Goal: Find specific page/section: Find specific page/section

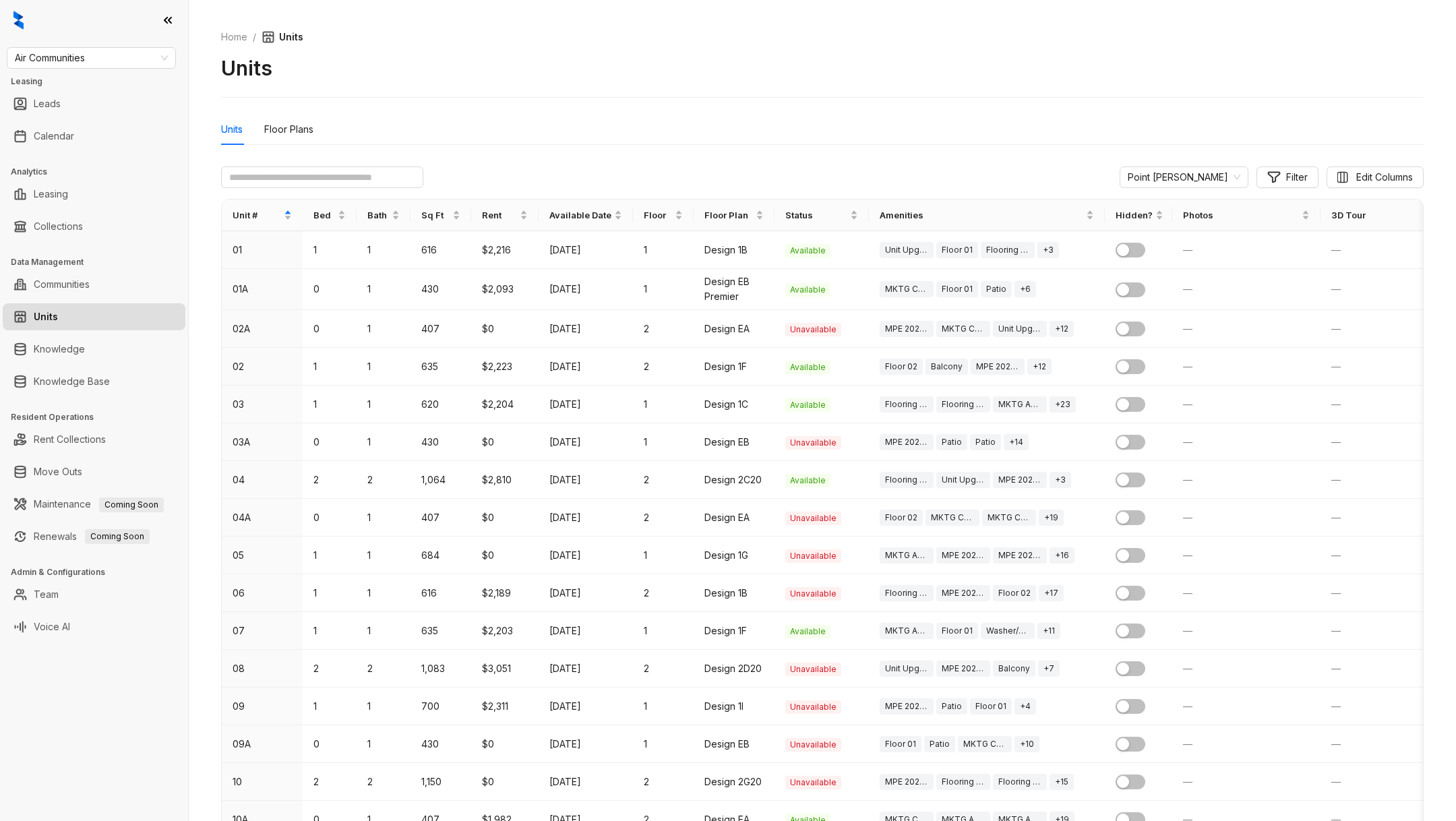
scroll to position [87, 0]
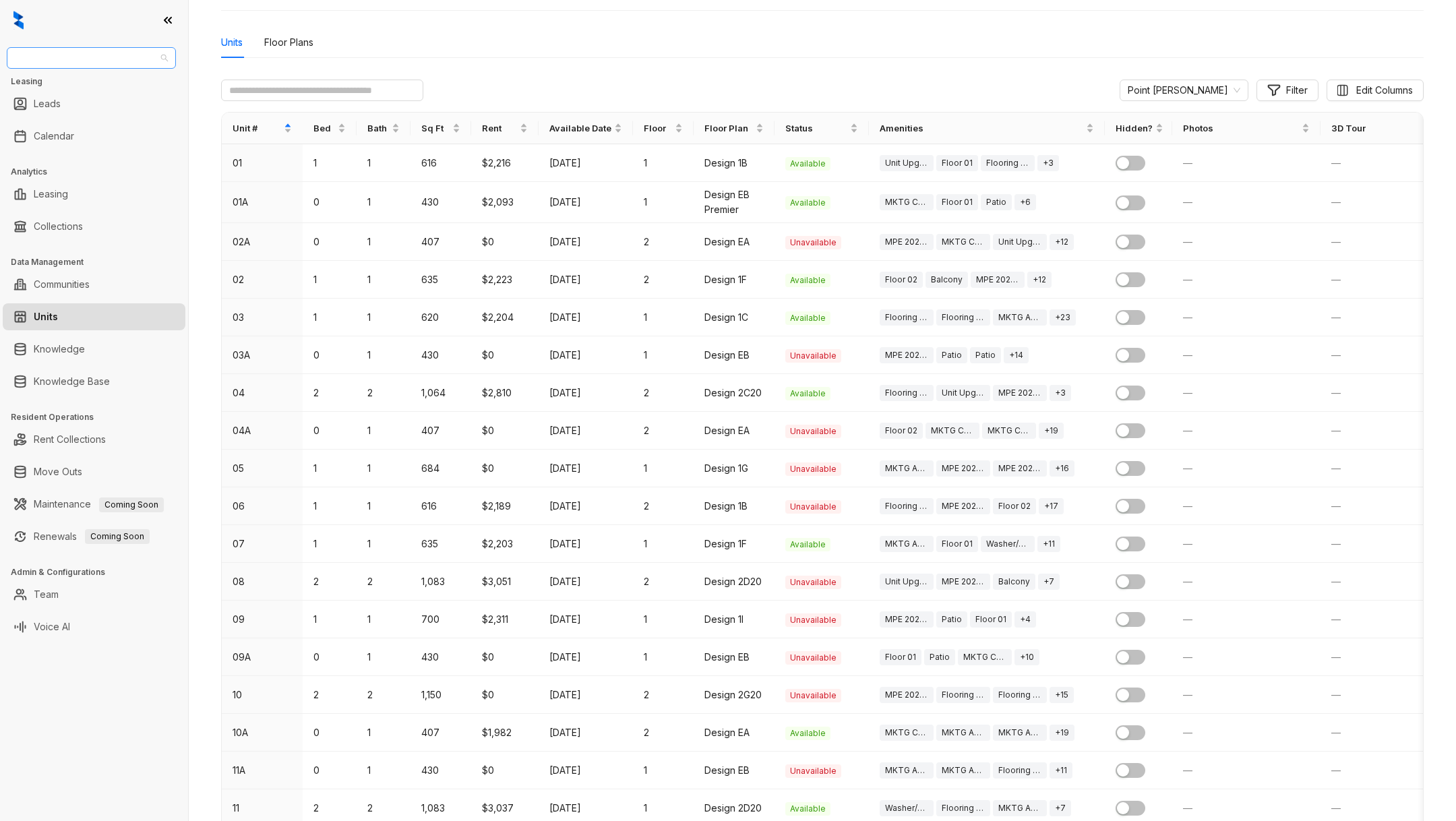
click at [98, 66] on span "Air Communities" at bounding box center [91, 58] width 153 height 20
type input "****"
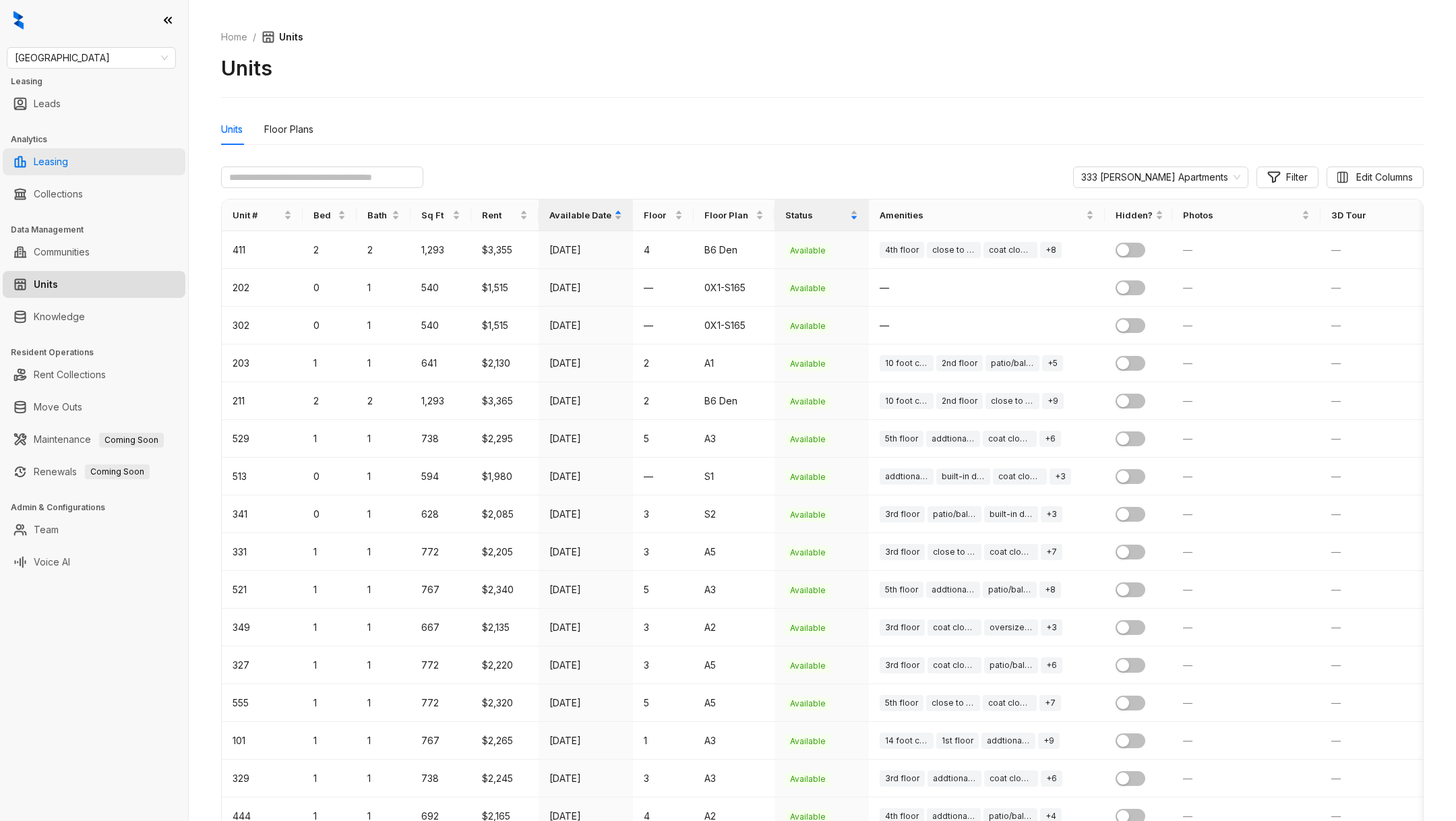
click at [56, 158] on link "Leasing" at bounding box center [51, 162] width 34 height 27
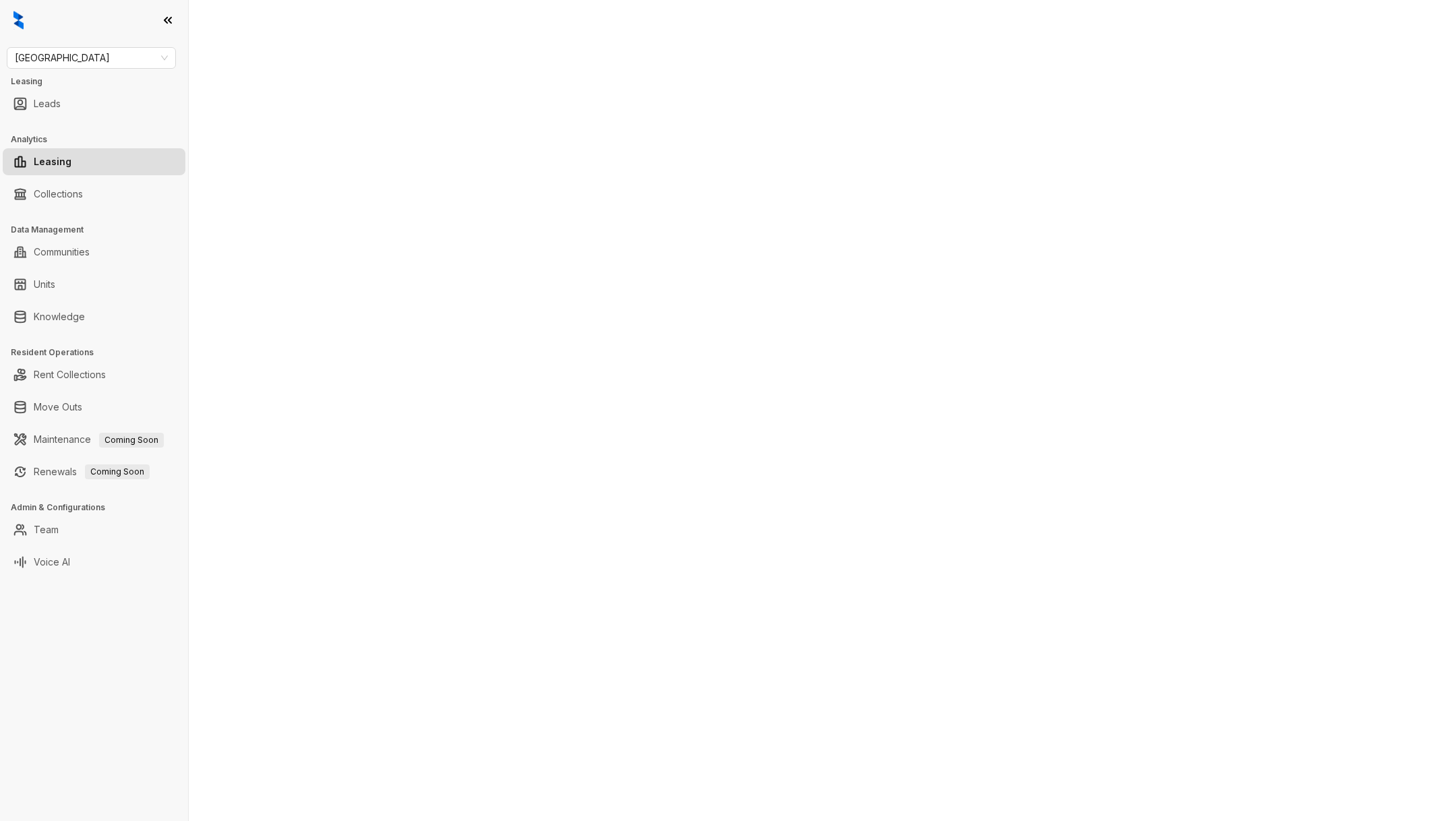
select select "******"
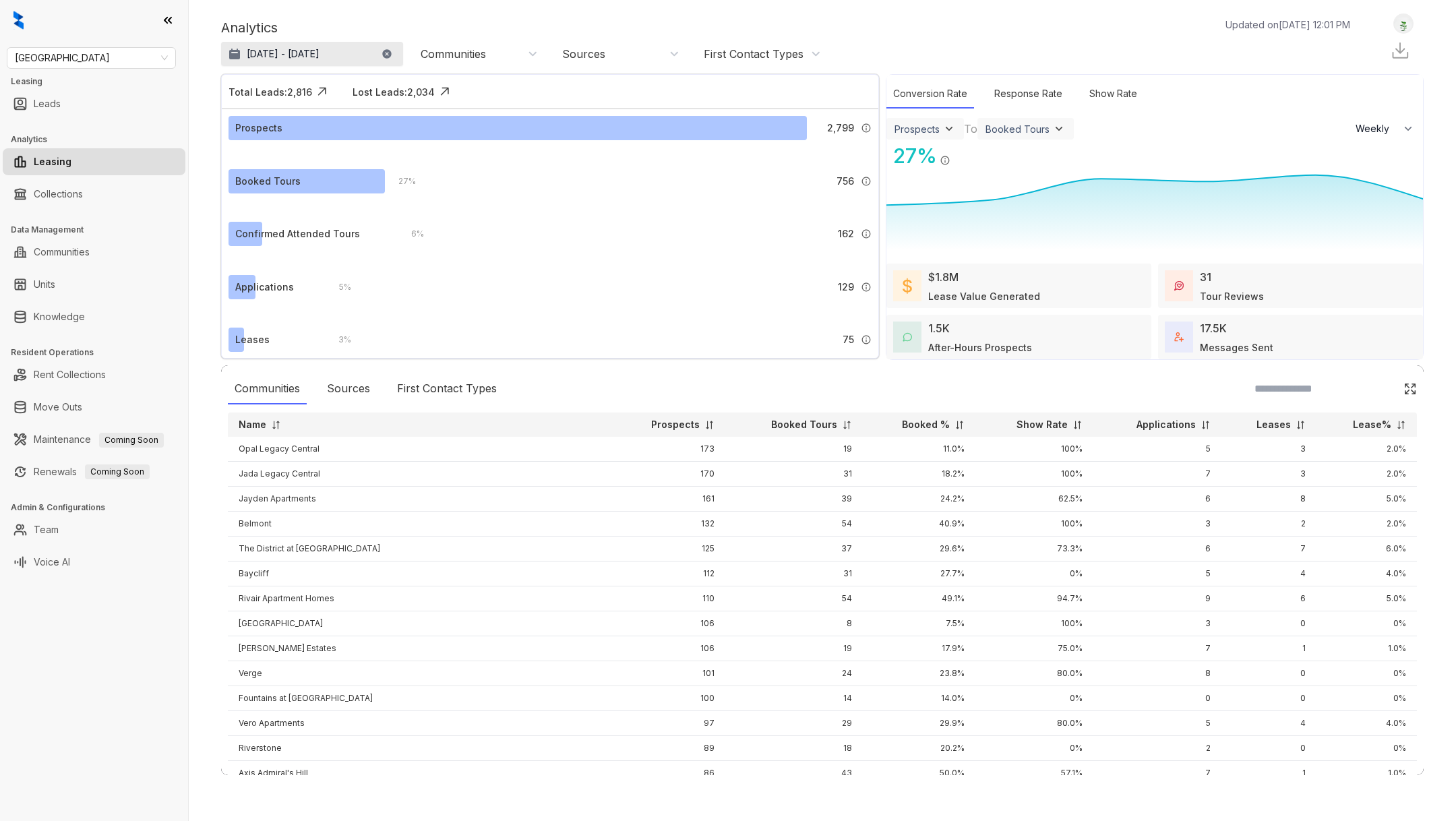
click at [320, 58] on p "Sep 7, 2025 - Oct 6, 2025" at bounding box center [283, 53] width 73 height 14
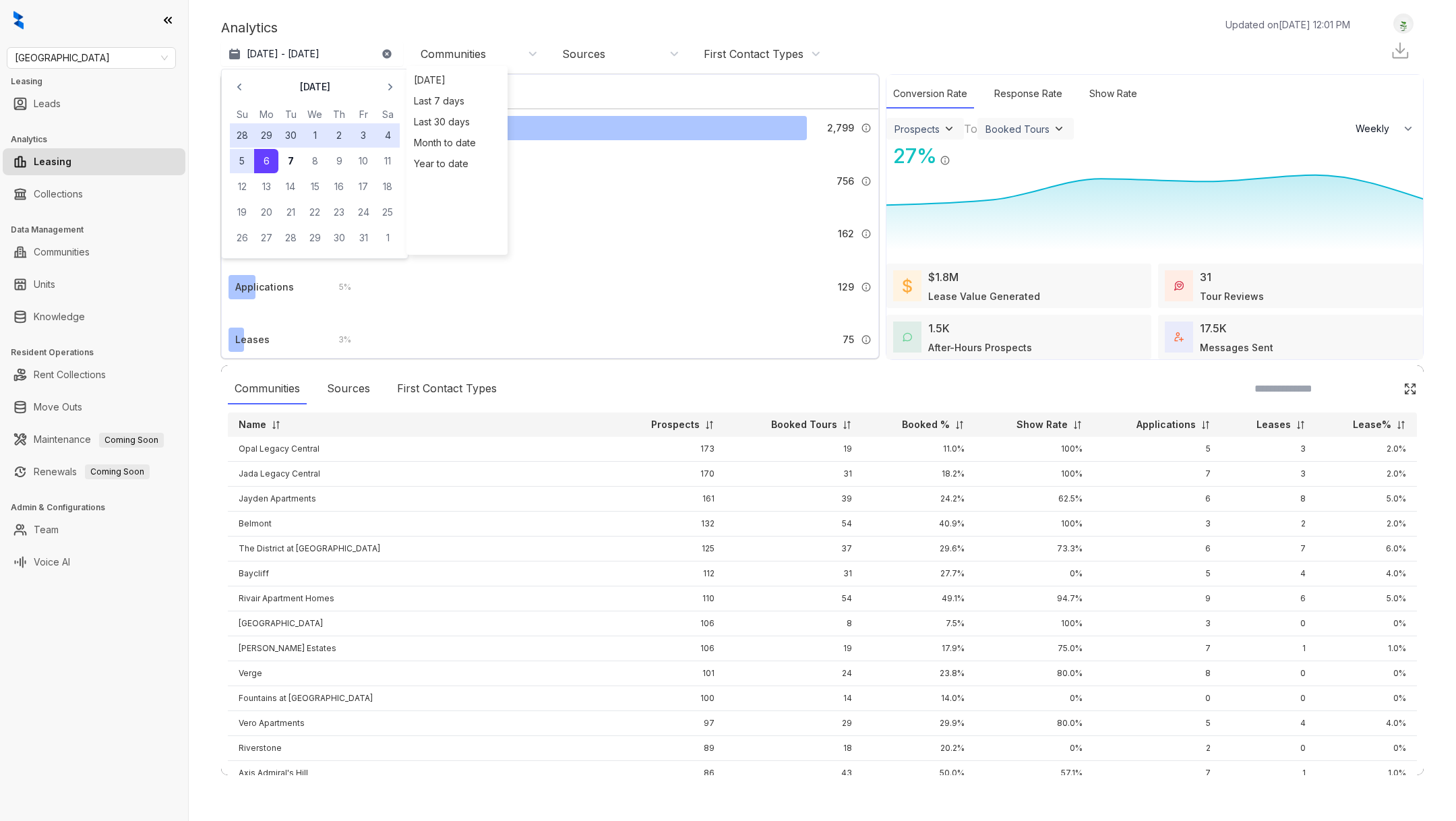
click at [251, 82] on div "October 2025" at bounding box center [315, 87] width 170 height 19
click at [244, 82] on icon "button" at bounding box center [239, 87] width 14 height 14
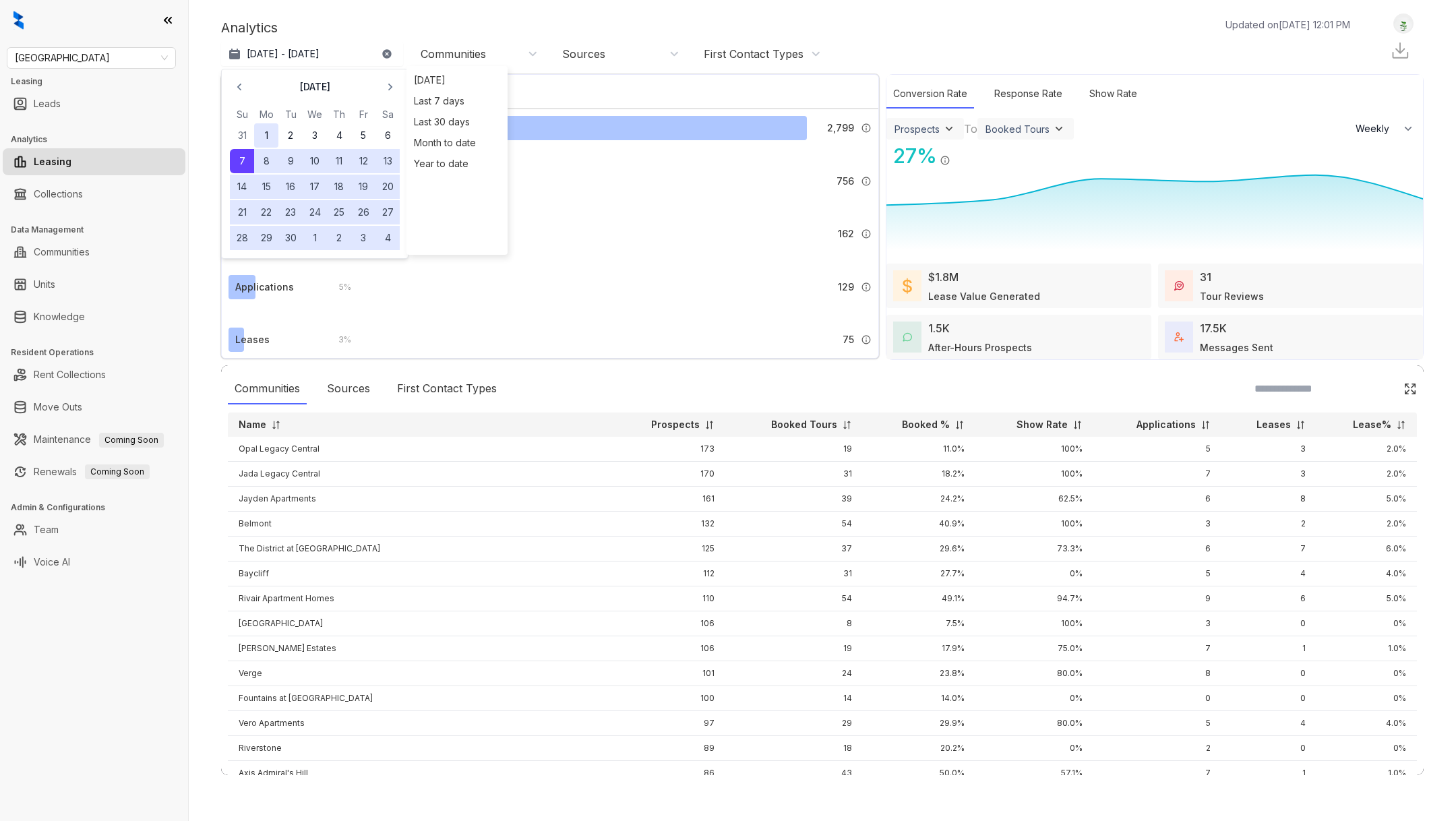
click at [269, 134] on button "1" at bounding box center [266, 135] width 24 height 24
click at [288, 241] on button "30" at bounding box center [291, 238] width 24 height 24
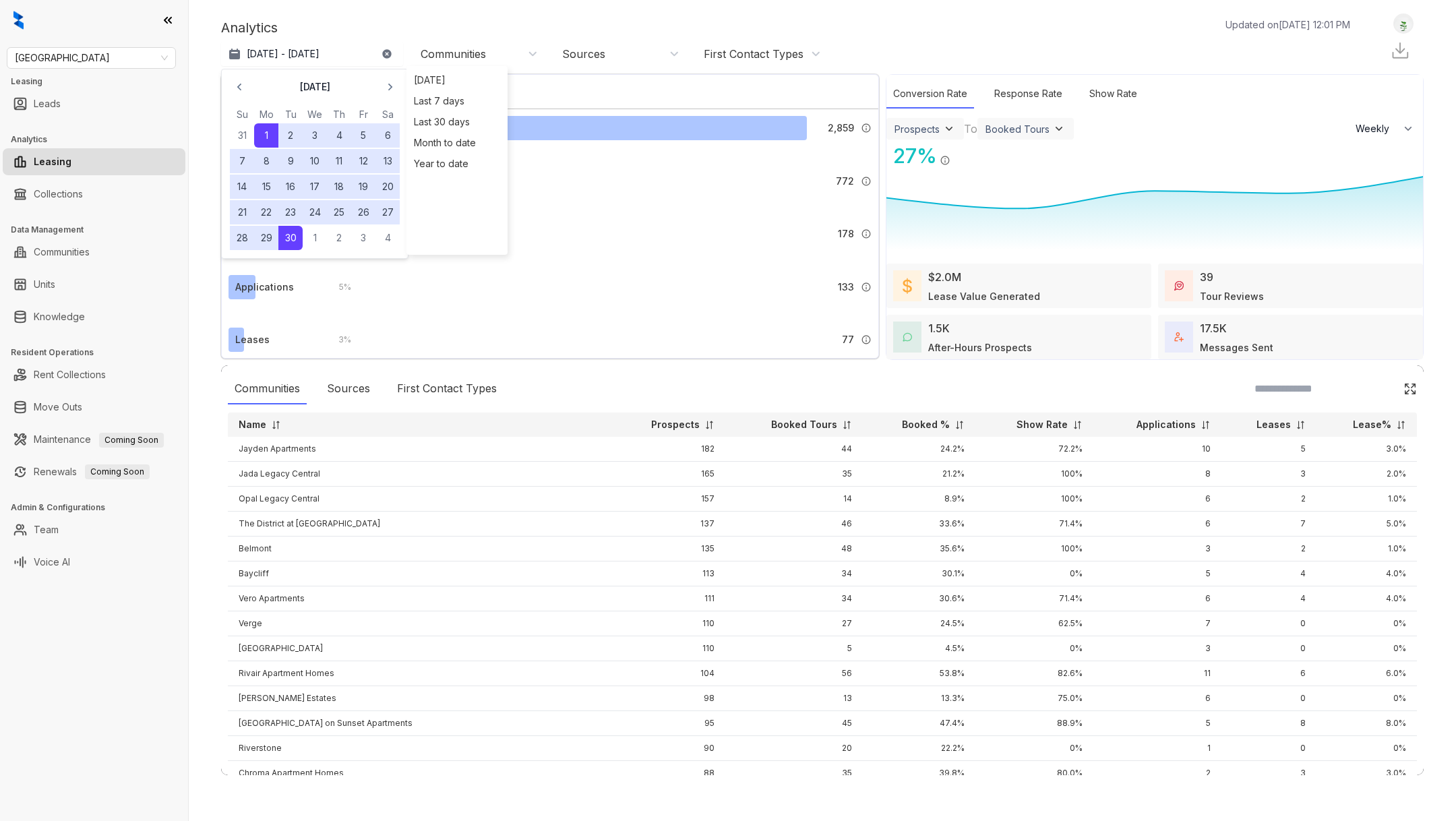
click at [211, 201] on div "Analytics Updated on Oct 07, 2025, 12:01 PM Sep 1 - 30, 2025 September 2025 Su …" at bounding box center [822, 410] width 1267 height 821
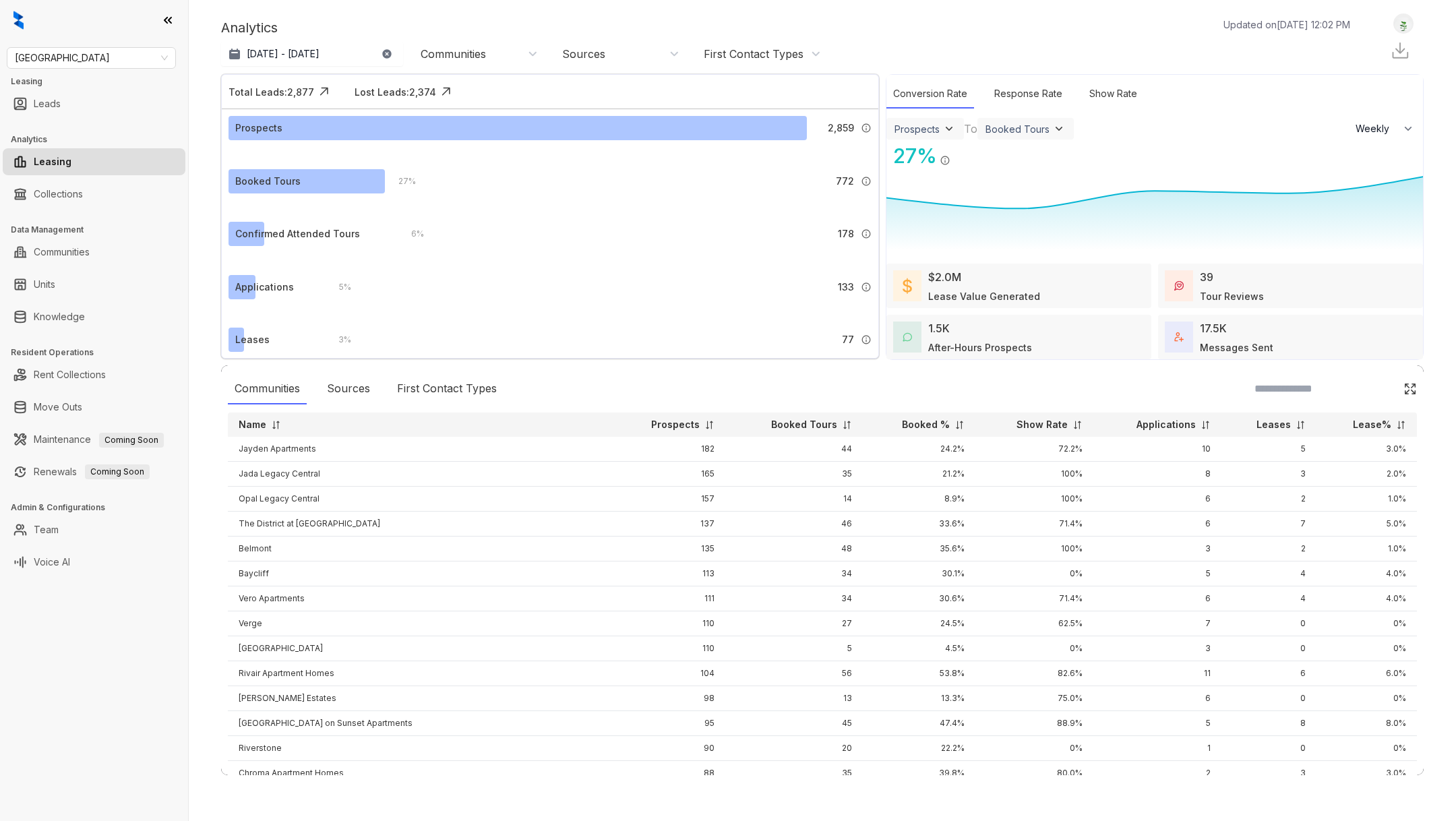
click at [955, 427] on img at bounding box center [960, 425] width 10 height 10
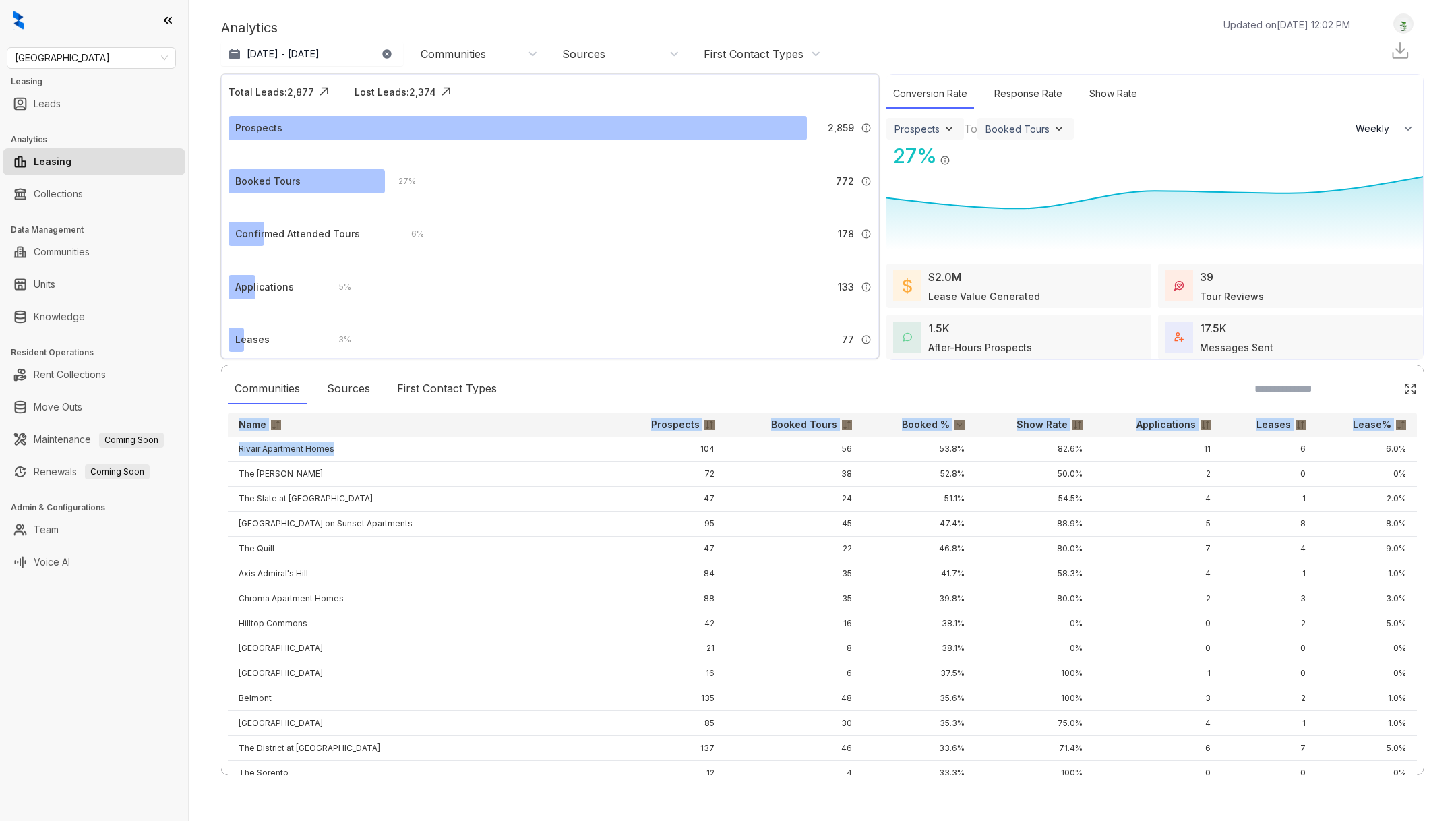
drag, startPoint x: 345, startPoint y: 442, endPoint x: 226, endPoint y: 447, distance: 119.1
click at [226, 447] on div "Communities Sources First Contact Types Name Prospects Booked Tours Booked % Sh…" at bounding box center [822, 570] width 1203 height 409
click at [211, 452] on div "Analytics Updated on Oct 07, 2025, 12:02 PM Sep 1 - 30, 2025 Today Last 7 days …" at bounding box center [822, 410] width 1267 height 821
drag, startPoint x: 226, startPoint y: 449, endPoint x: 350, endPoint y: 454, distance: 124.1
click at [350, 454] on div "Communities Sources First Contact Types Name Prospects Booked Tours Booked % Sh…" at bounding box center [822, 570] width 1203 height 409
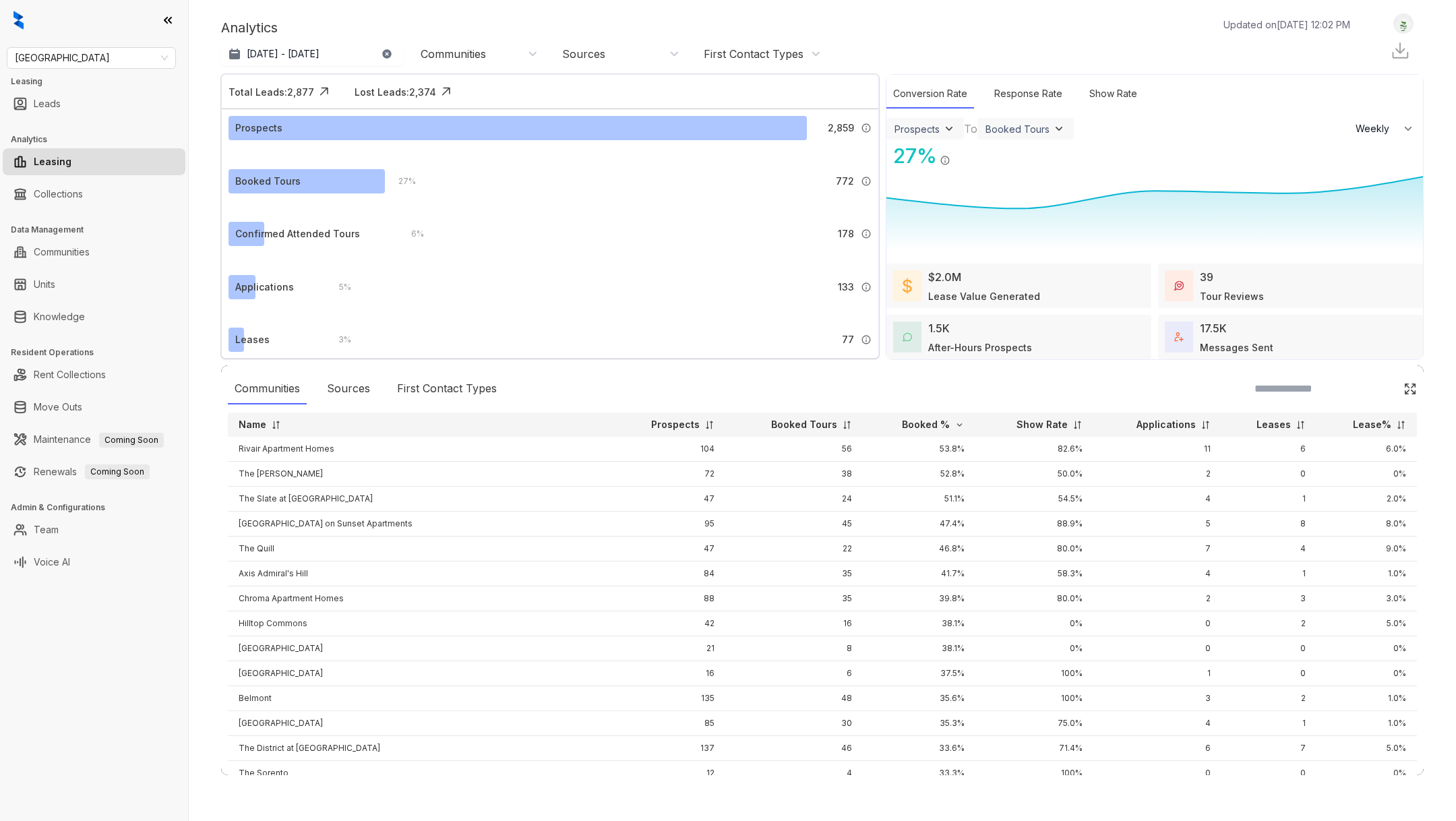
click at [196, 456] on div "Analytics Updated on Oct 07, 2025, 12:02 PM Sep 1 - 30, 2025 Today Last 7 days …" at bounding box center [822, 410] width 1267 height 821
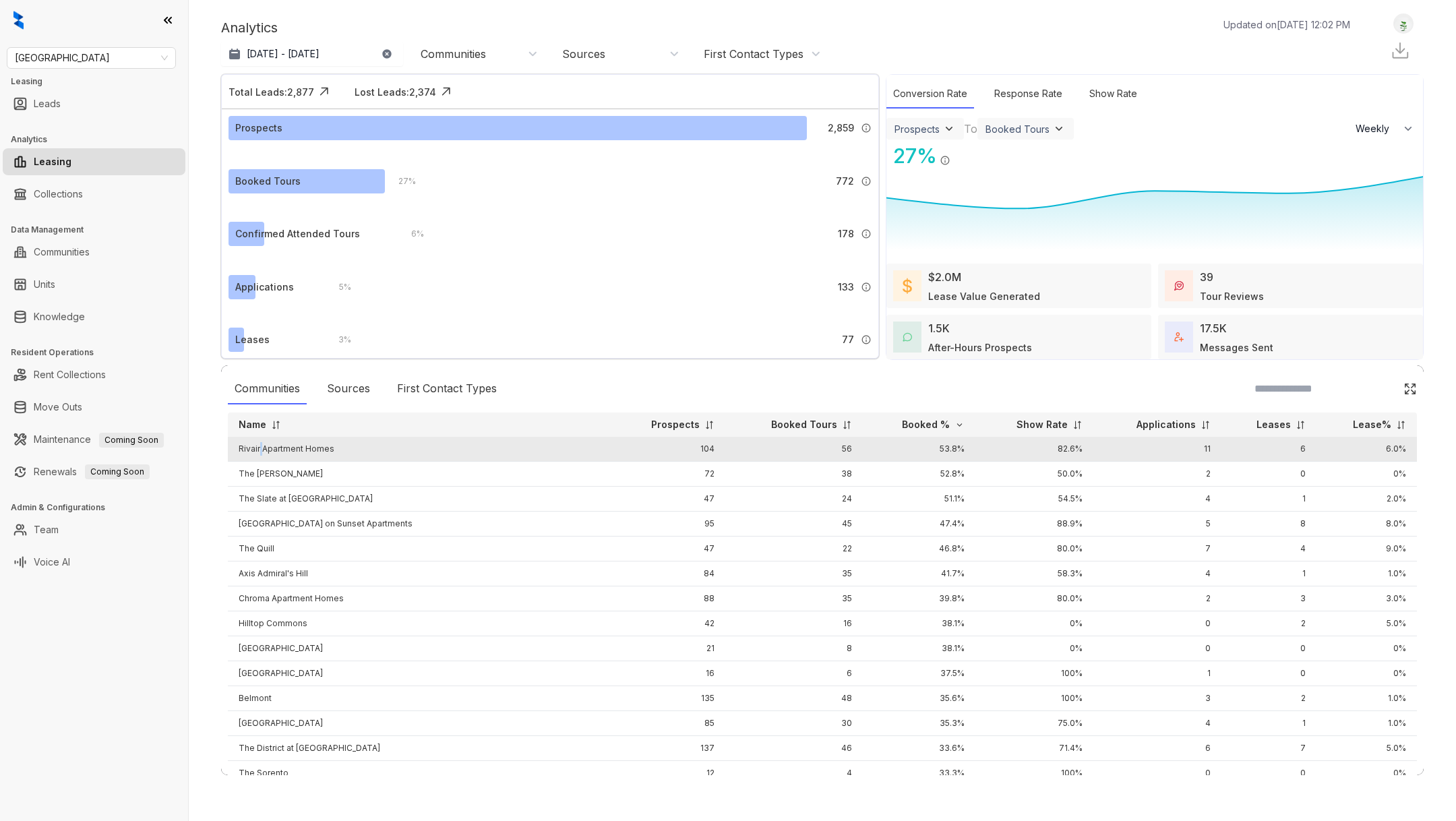
copy td
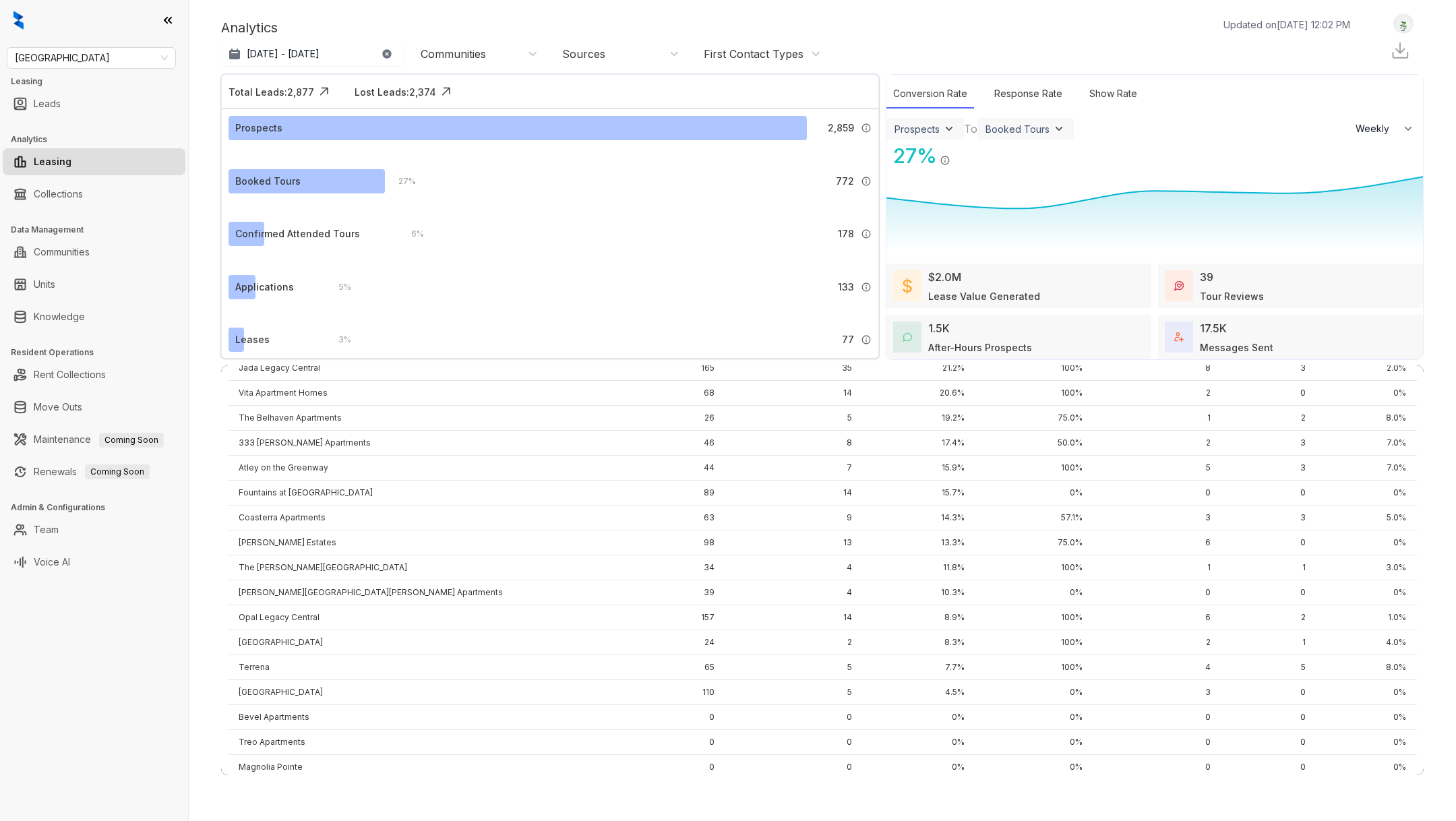
scroll to position [681, 0]
click at [56, 278] on link "Units" at bounding box center [44, 284] width 21 height 27
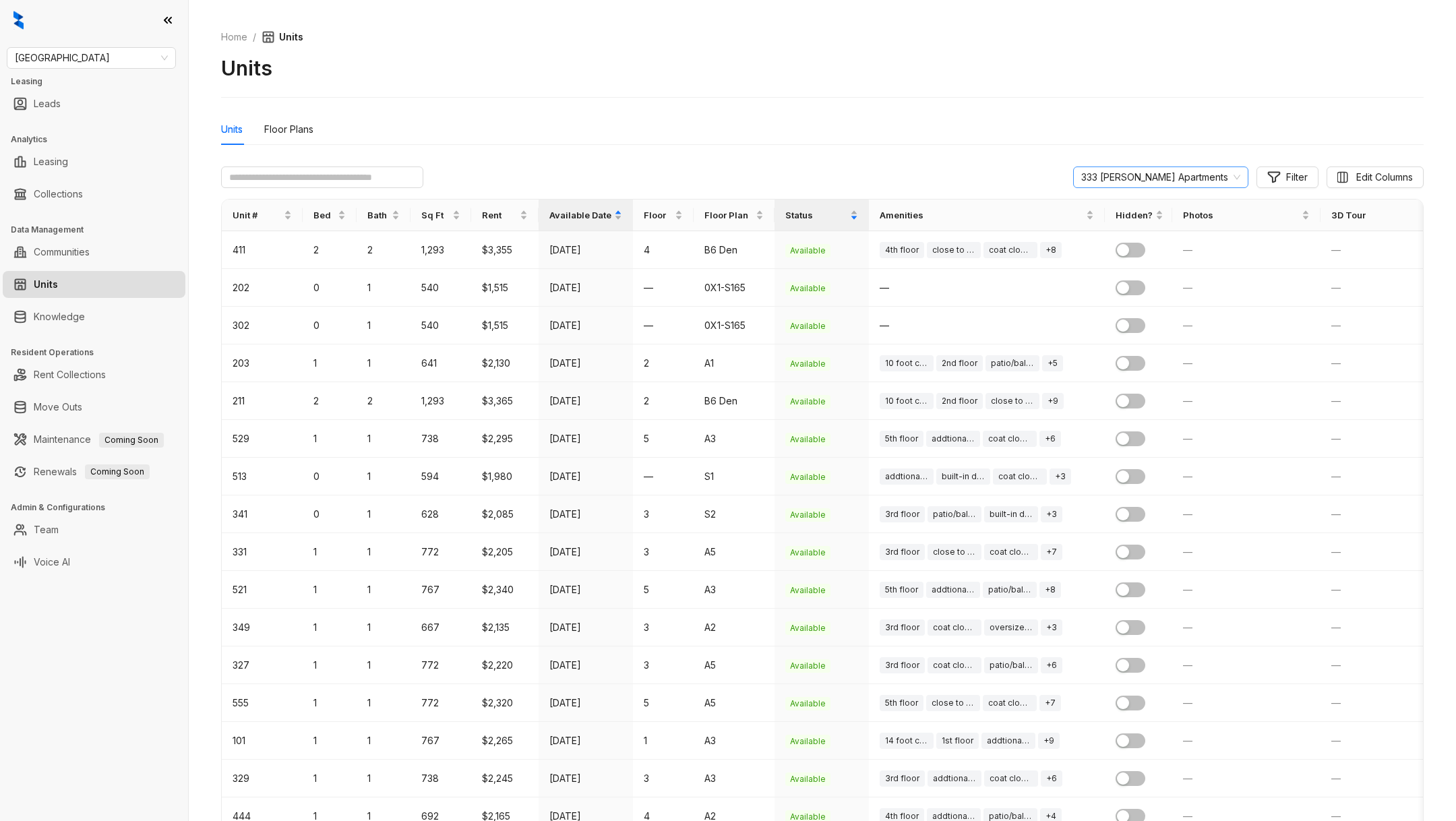
click at [1189, 187] on div "333 Ellington Apartments" at bounding box center [1161, 177] width 175 height 21
type input "******"
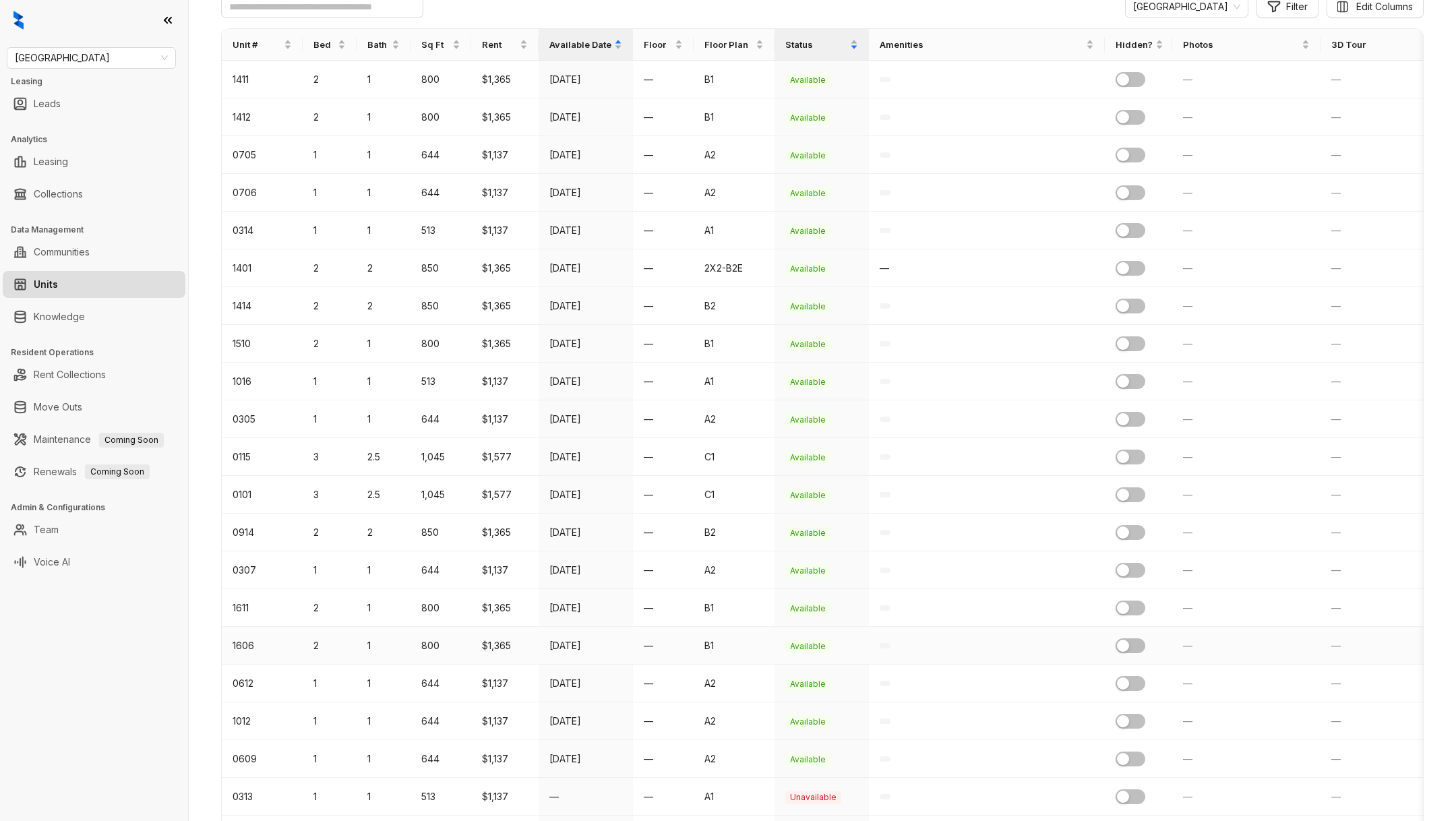
scroll to position [150, 0]
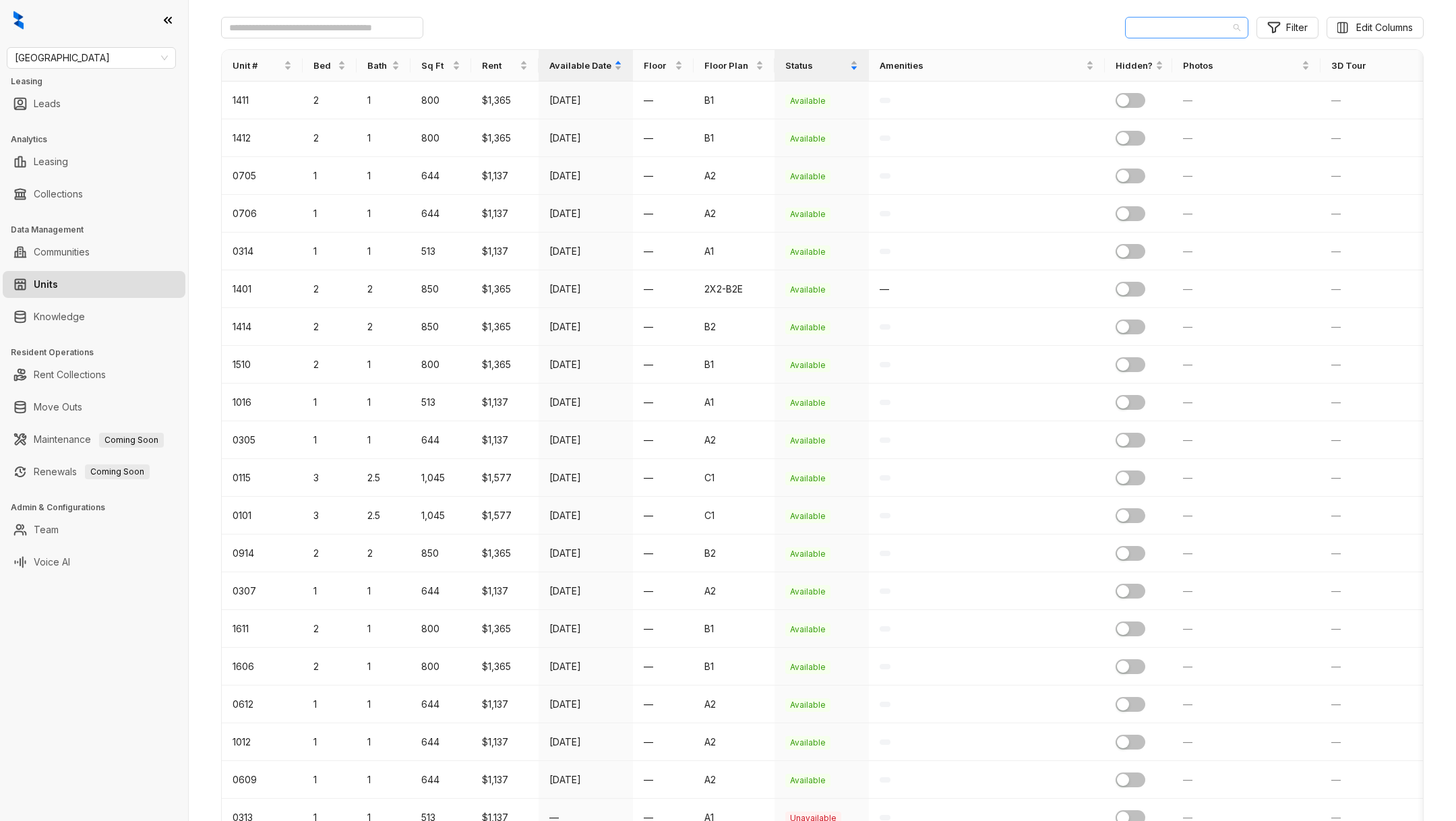
click at [1175, 28] on span "Forest Creek" at bounding box center [1187, 28] width 107 height 20
type input "***"
click at [1205, 57] on div "Rivair Apartment Homes" at bounding box center [1186, 54] width 100 height 15
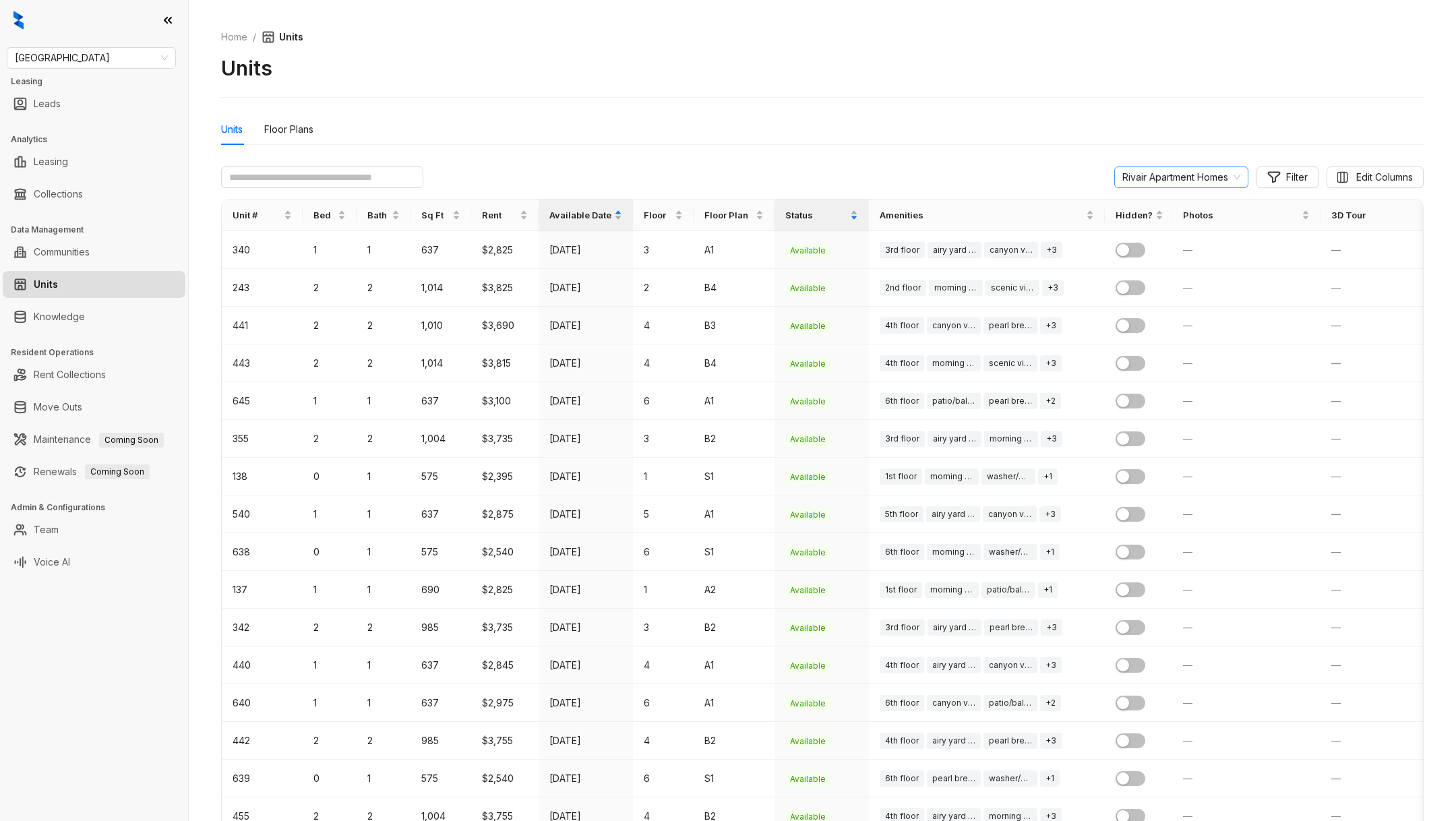
drag, startPoint x: 1090, startPoint y: 161, endPoint x: 1241, endPoint y: 181, distance: 152.3
drag, startPoint x: 1247, startPoint y: 181, endPoint x: 1075, endPoint y: 182, distance: 172.0
click at [1075, 182] on div "Rivair Apartment Homes Filter Edit Columns" at bounding box center [822, 177] width 1203 height 21
click at [60, 154] on link "Leasing" at bounding box center [51, 162] width 34 height 27
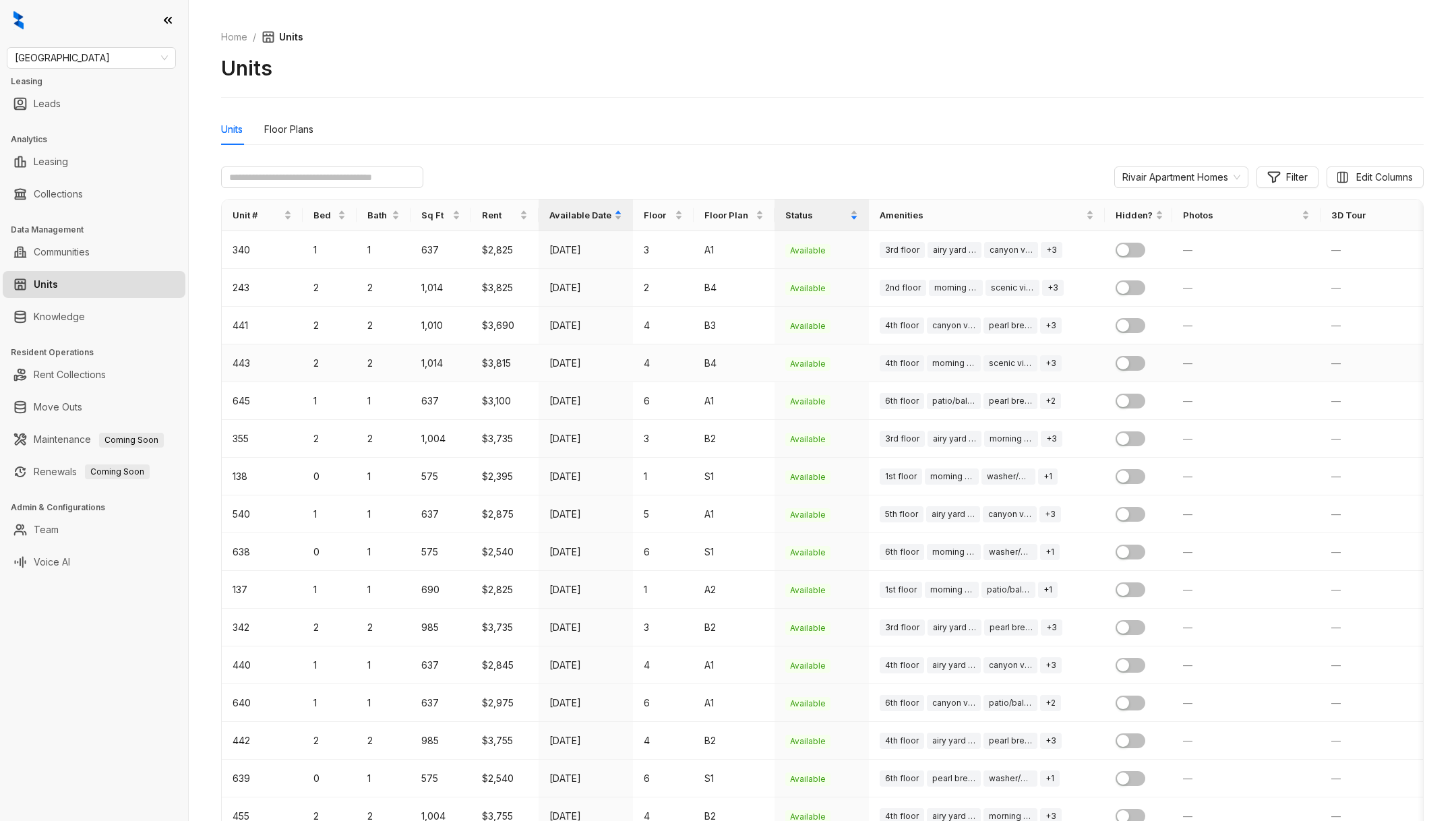
select select "******"
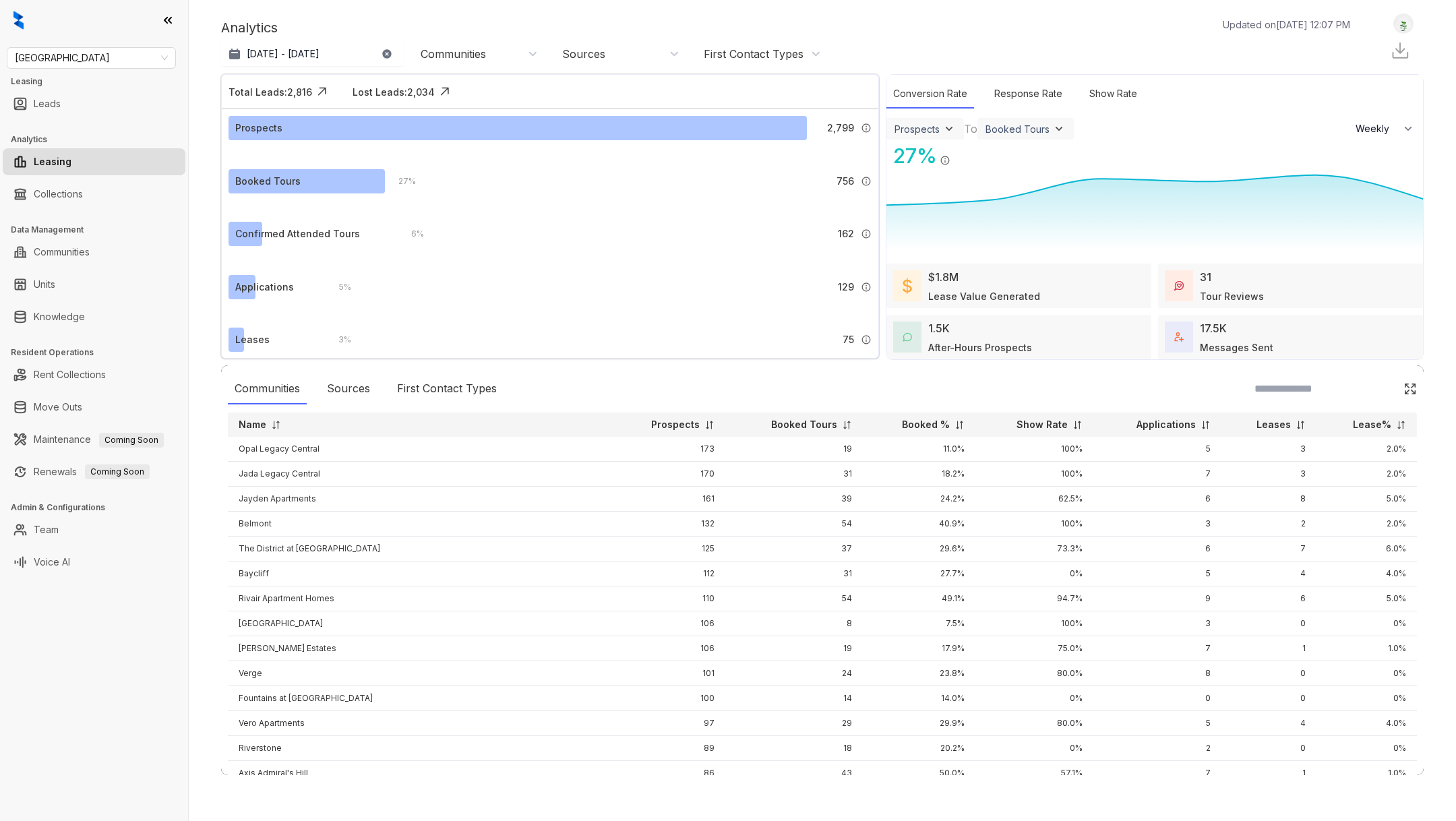
click at [955, 424] on img at bounding box center [960, 425] width 10 height 10
drag, startPoint x: 365, startPoint y: 522, endPoint x: 233, endPoint y: 525, distance: 132.0
click at [236, 525] on td "Rivair Apartment Homes" at bounding box center [420, 523] width 384 height 25
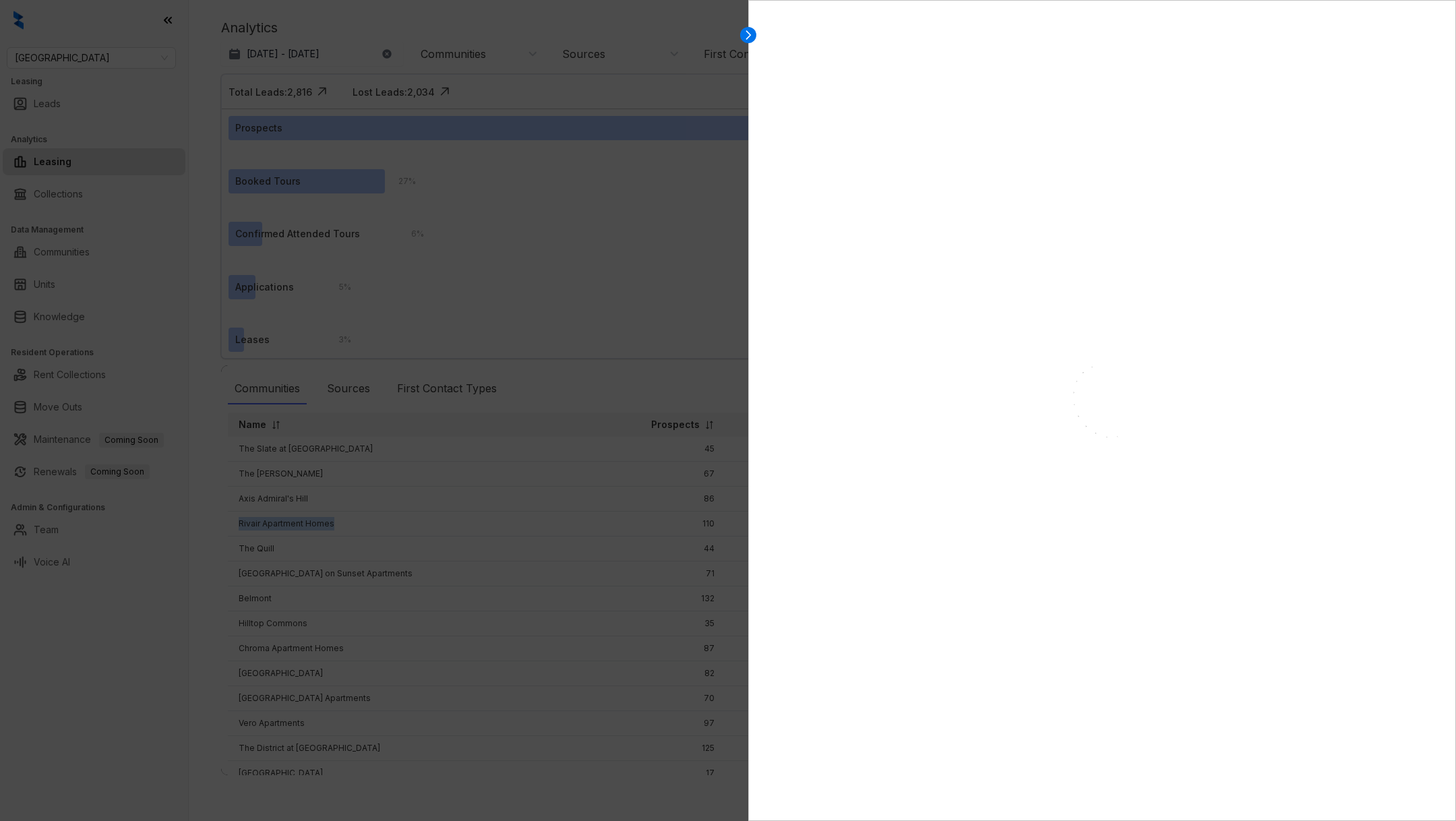
copy td "Rivair Apartment Homes"
select select "******"
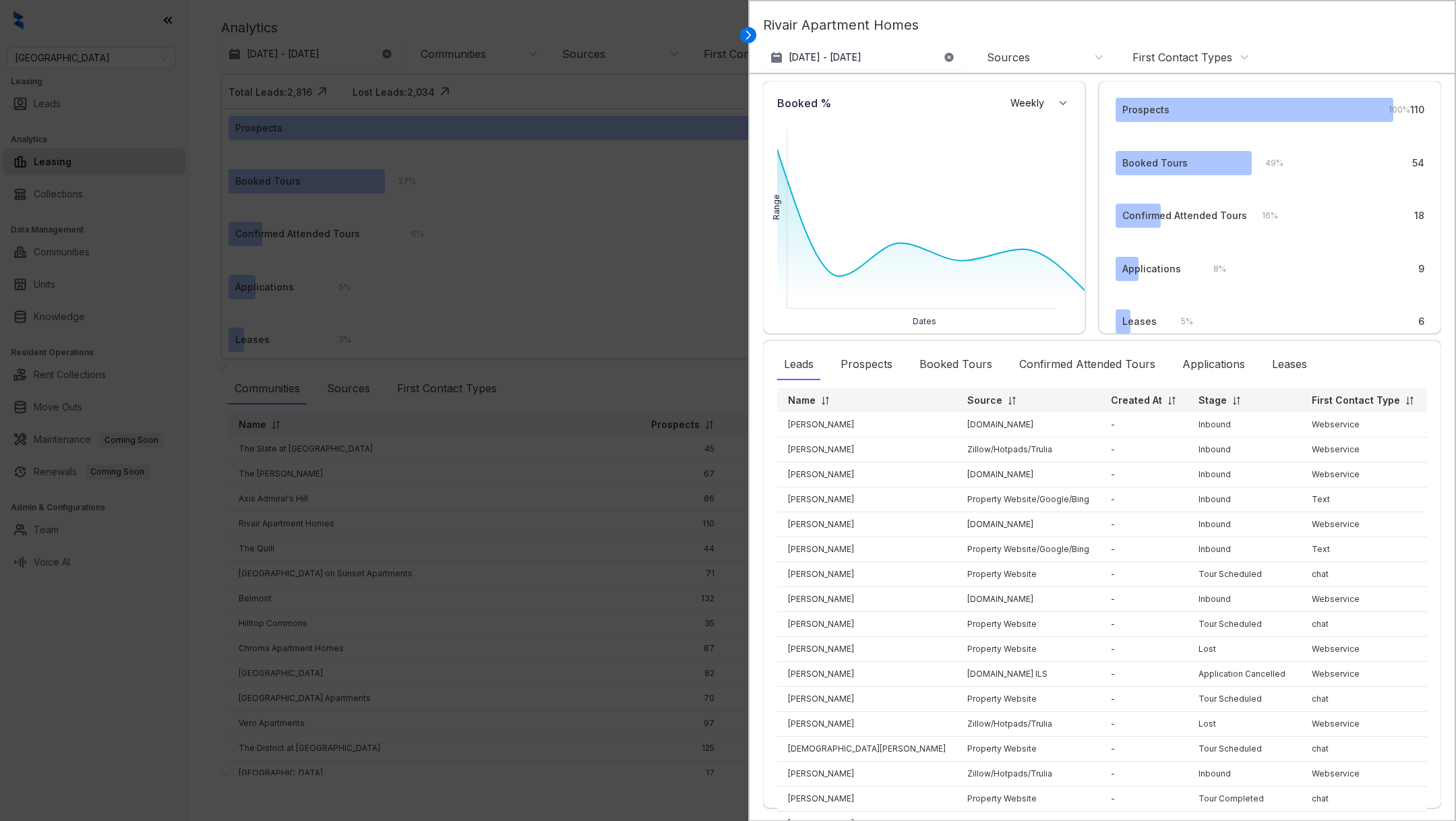
click at [874, 23] on p "Rivair Apartment Homes" at bounding box center [1102, 30] width 678 height 31
copy div "Rivair Apartment Homes"
